Goal: Use online tool/utility: Utilize a website feature to perform a specific function

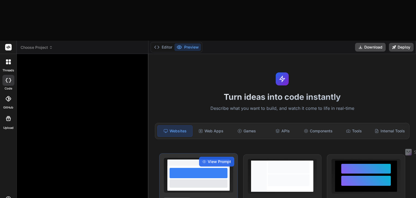
click at [182, 197] on div "HTML/CSS/JS" at bounding box center [177, 200] width 27 height 6
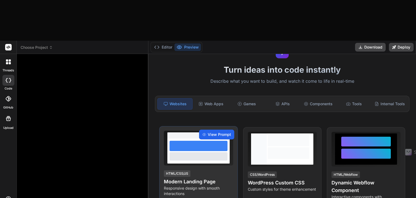
click at [216, 132] on span "View Prompt" at bounding box center [219, 134] width 23 height 5
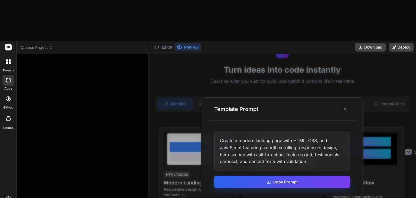
click at [287, 175] on button "Copy Prompt" at bounding box center [282, 181] width 136 height 12
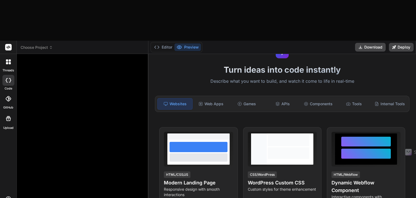
click at [36, 45] on span "Choose Project" at bounding box center [37, 47] width 32 height 5
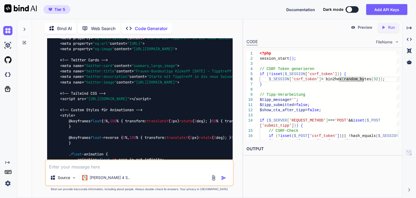
type textarea "x"
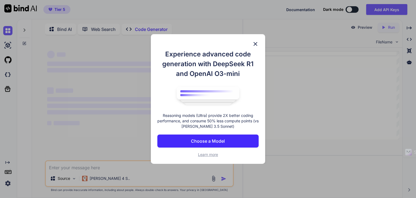
click at [206, 141] on p "Choose a Model" at bounding box center [208, 140] width 34 height 6
type textarea "x"
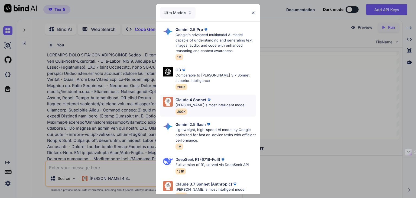
scroll to position [2, 0]
click at [223, 108] on div "[PERSON_NAME] 4 Sonnet [PERSON_NAME]'s most intelligent model 200K" at bounding box center [210, 106] width 70 height 18
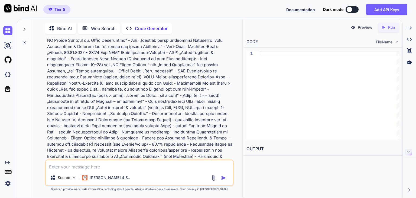
scroll to position [325, 0]
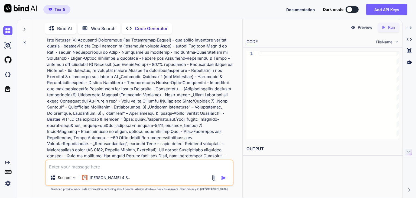
click at [96, 170] on div "Source Claude 4 S.." at bounding box center [139, 172] width 189 height 27
click at [96, 167] on textarea at bounding box center [139, 165] width 187 height 10
paste textarea "Create a modern landing page with HTML, CSS, and JavaScript featuring smooth sc…"
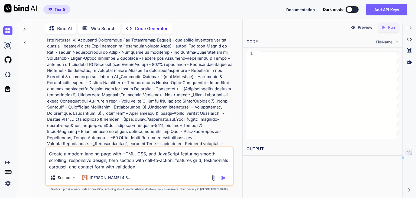
drag, startPoint x: 148, startPoint y: 168, endPoint x: 68, endPoint y: 168, distance: 79.8
click at [68, 168] on textarea "Create a modern landing page with HTML, CSS, and JavaScript featuring smooth sc…" at bounding box center [139, 158] width 187 height 23
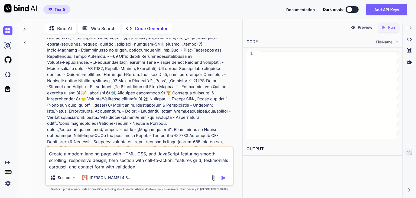
type textarea "Create a modern landing page with HTML, CSS, and JavaScript featuring smooth sc…"
